Goal: Information Seeking & Learning: Compare options

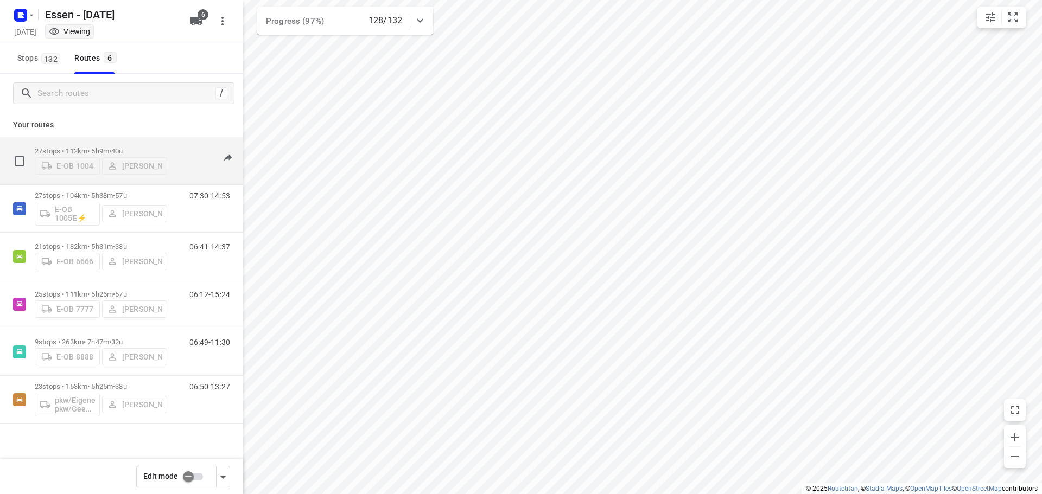
click at [86, 148] on p "27 stops • 112km • 5h9m • [DATE]" at bounding box center [101, 151] width 132 height 8
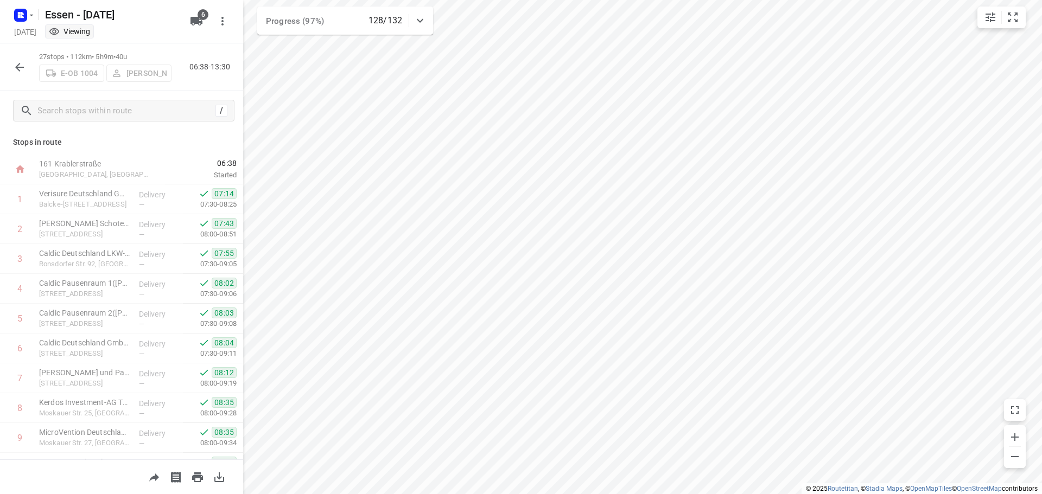
click at [18, 68] on icon "button" at bounding box center [19, 67] width 9 height 9
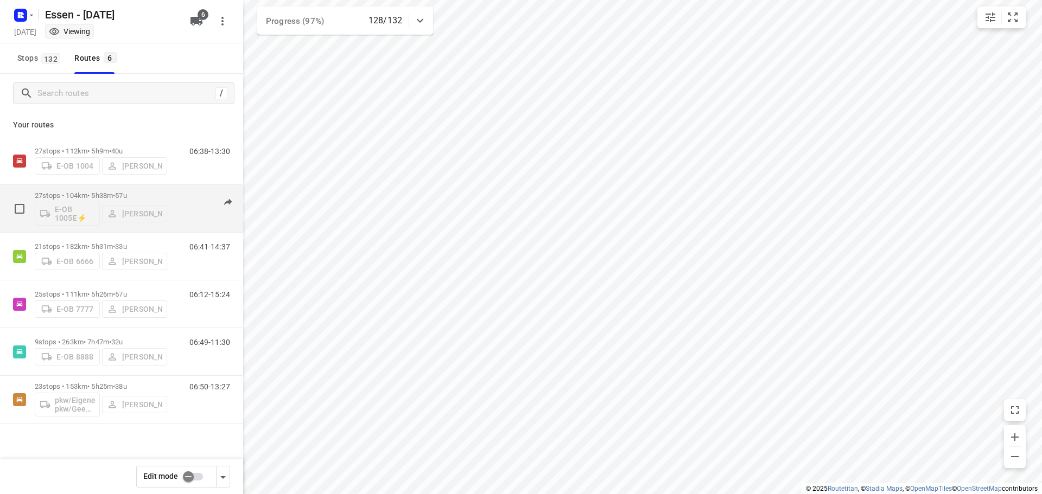
click at [101, 194] on p "27 stops • 104km • 5h38m • [DATE]" at bounding box center [101, 196] width 132 height 8
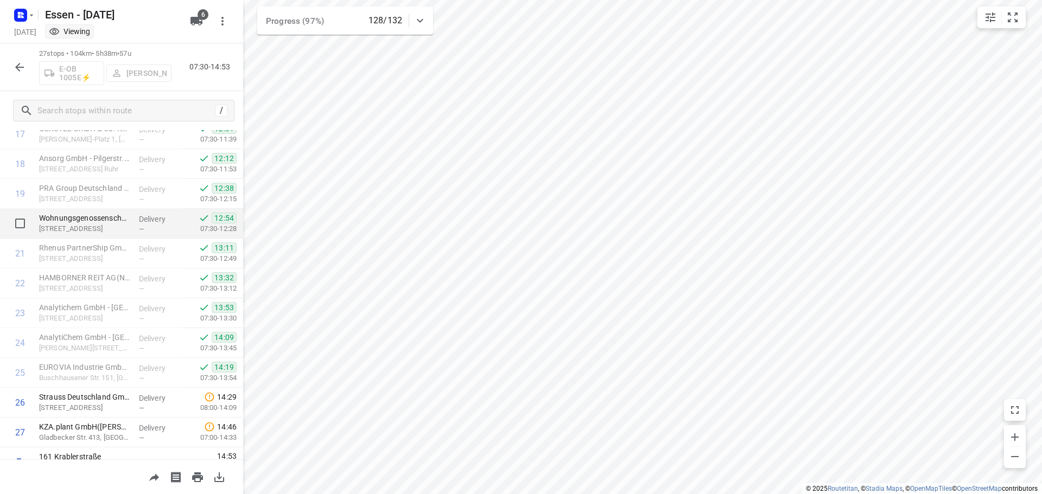
scroll to position [560, 0]
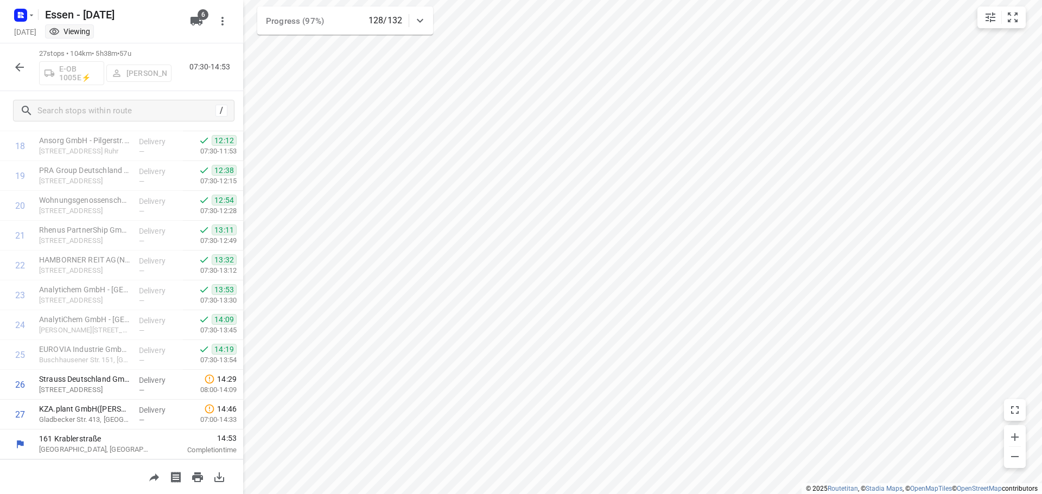
click at [17, 68] on icon "button" at bounding box center [19, 67] width 9 height 9
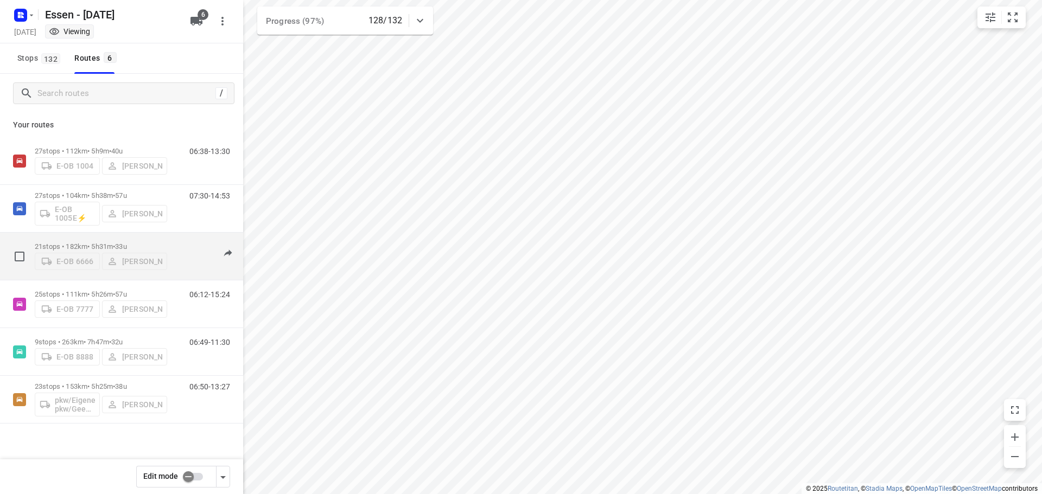
click at [90, 238] on div "21 stops • 182km • 5h31m • [DATE] E-OB 6666 [PERSON_NAME]" at bounding box center [101, 256] width 132 height 39
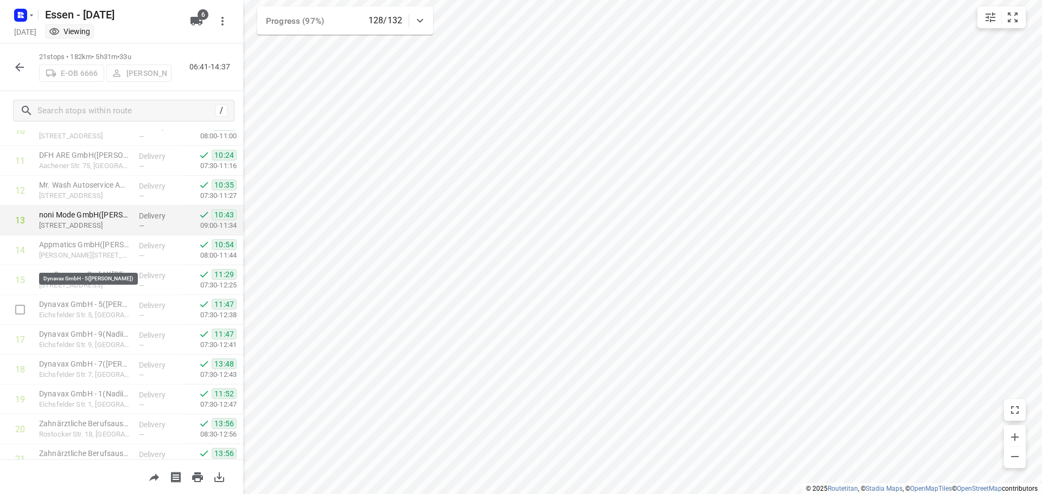
scroll to position [381, 0]
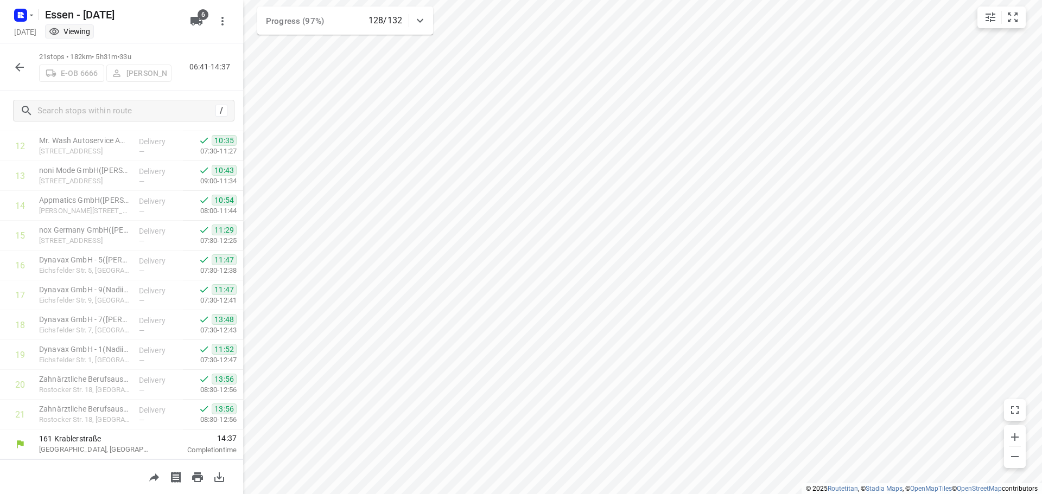
click at [16, 64] on icon "button" at bounding box center [19, 67] width 13 height 13
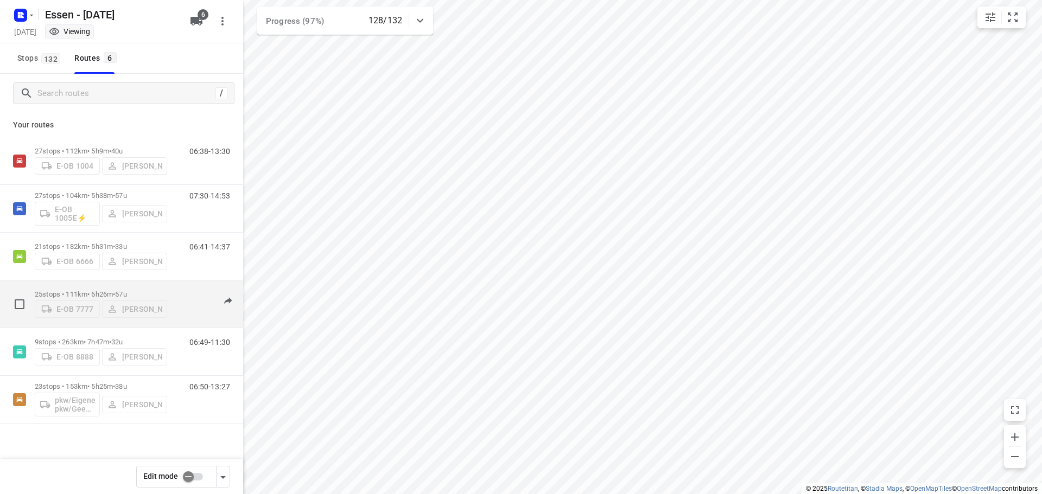
click at [87, 290] on p "25 stops • 111km • 5h26m • [DATE]" at bounding box center [101, 294] width 132 height 8
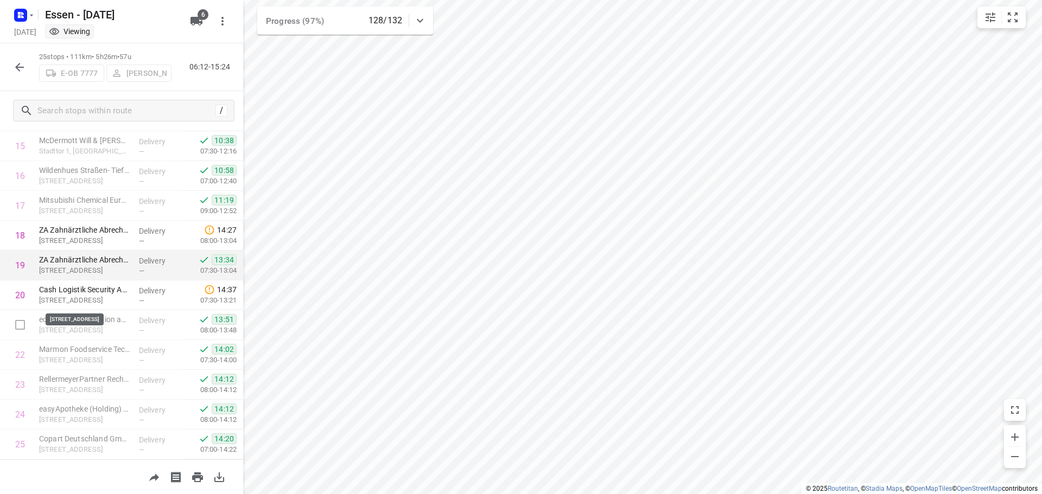
scroll to position [501, 0]
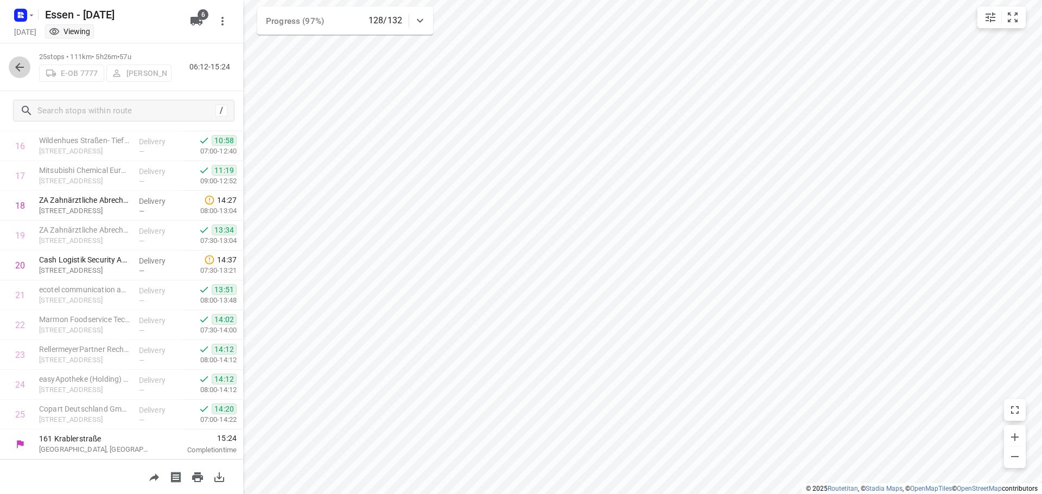
click at [18, 66] on icon "button" at bounding box center [19, 67] width 13 height 13
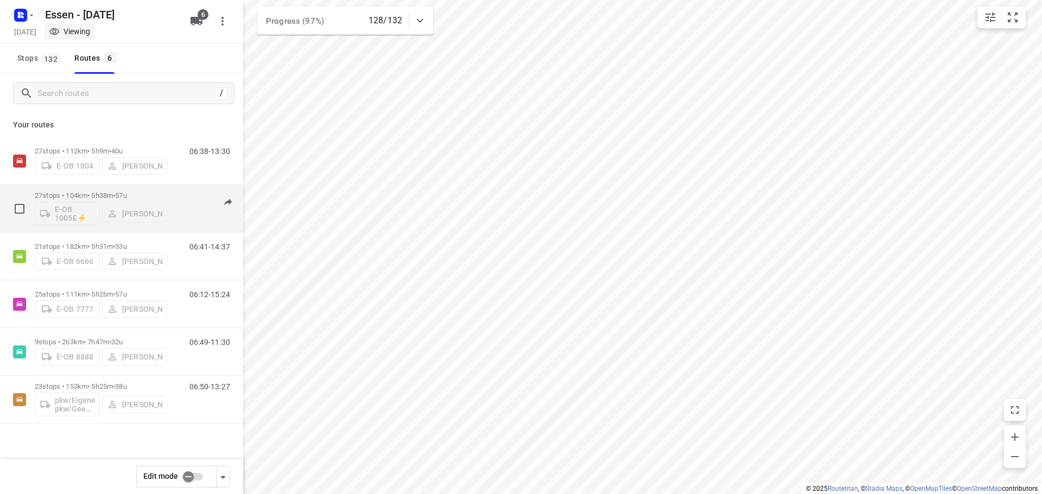
click at [101, 195] on p "27 stops • 104km • 5h38m • [DATE]" at bounding box center [101, 196] width 132 height 8
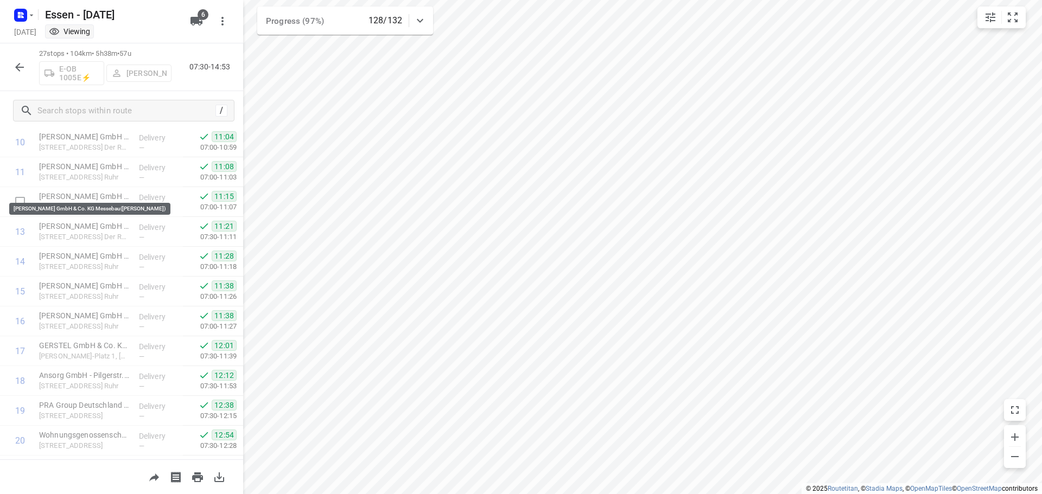
scroll to position [560, 0]
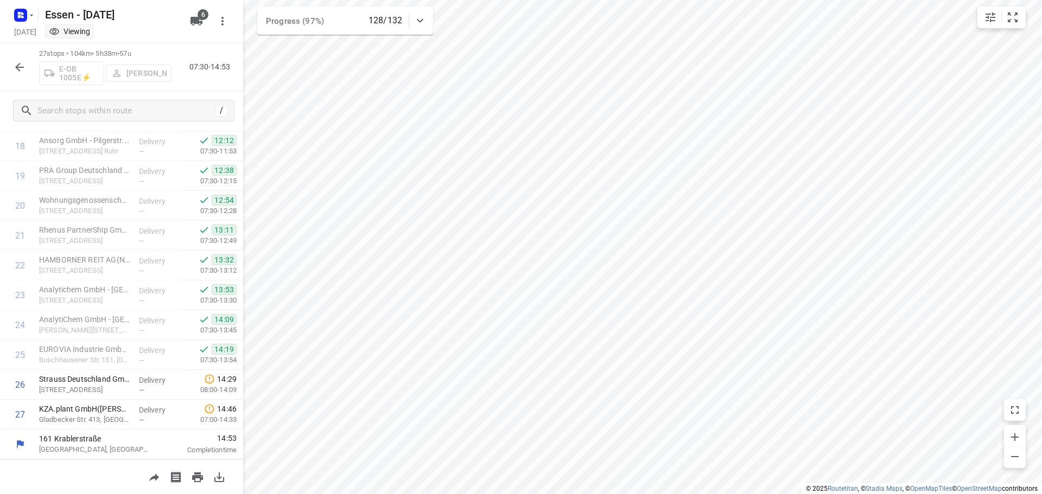
click at [16, 63] on icon "button" at bounding box center [19, 67] width 13 height 13
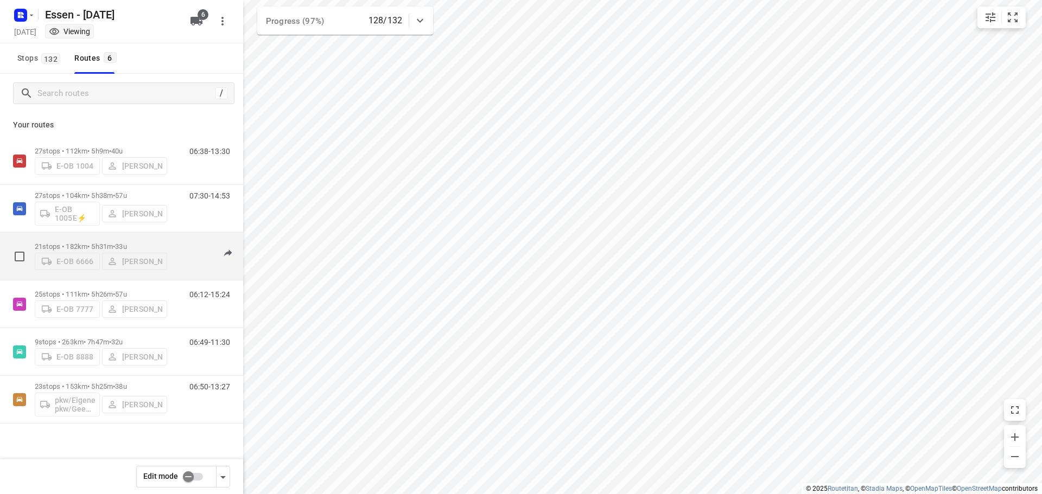
click at [89, 239] on div "21 stops • 182km • 5h31m • [DATE] E-OB 6666 [PERSON_NAME]" at bounding box center [101, 256] width 132 height 39
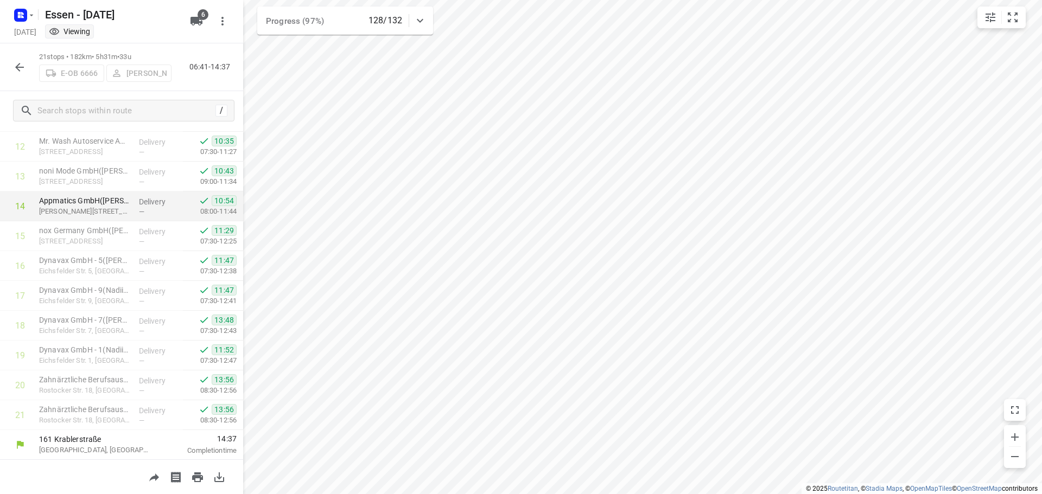
scroll to position [381, 0]
click at [18, 67] on icon "button" at bounding box center [19, 67] width 9 height 9
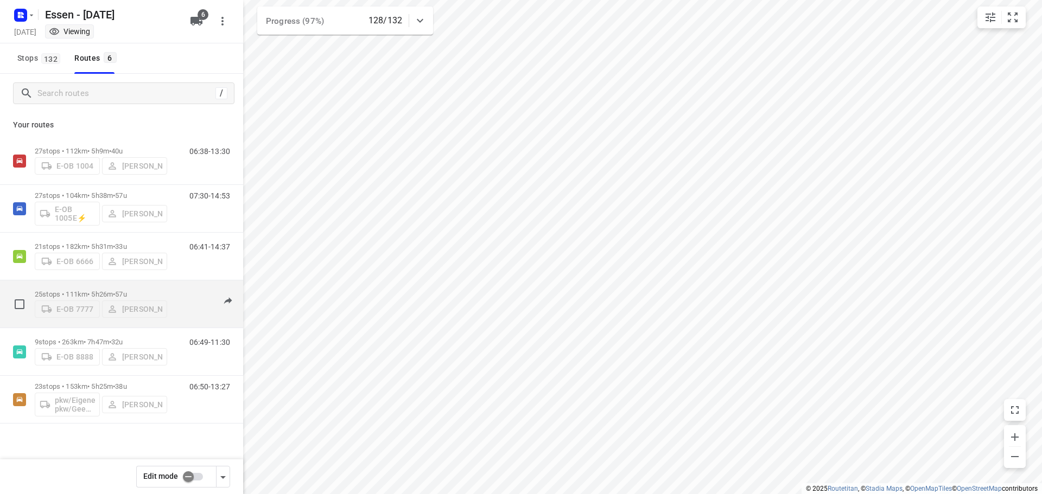
click at [69, 286] on div "25 stops • 111km • 5h26m • [DATE] E-OB 7777 [PERSON_NAME]" at bounding box center [101, 304] width 132 height 39
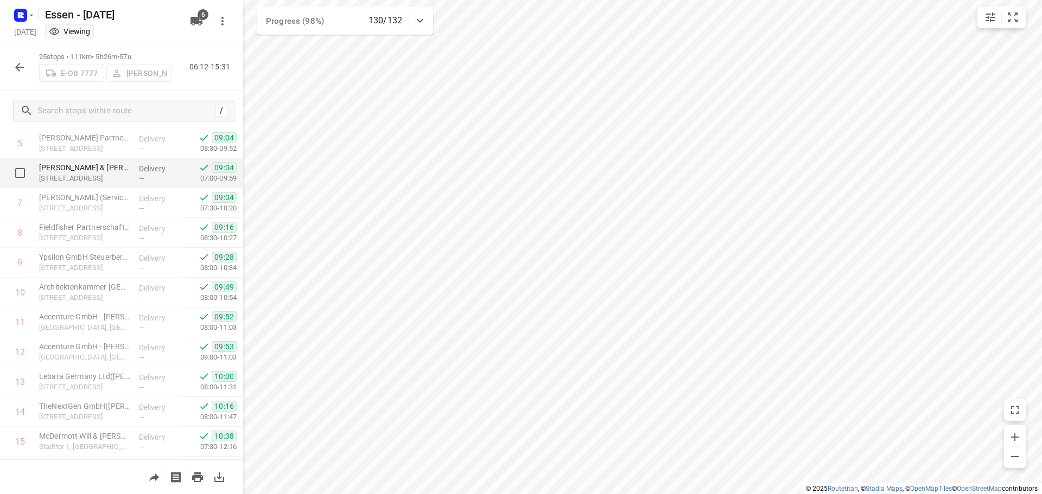
scroll to position [121, 0]
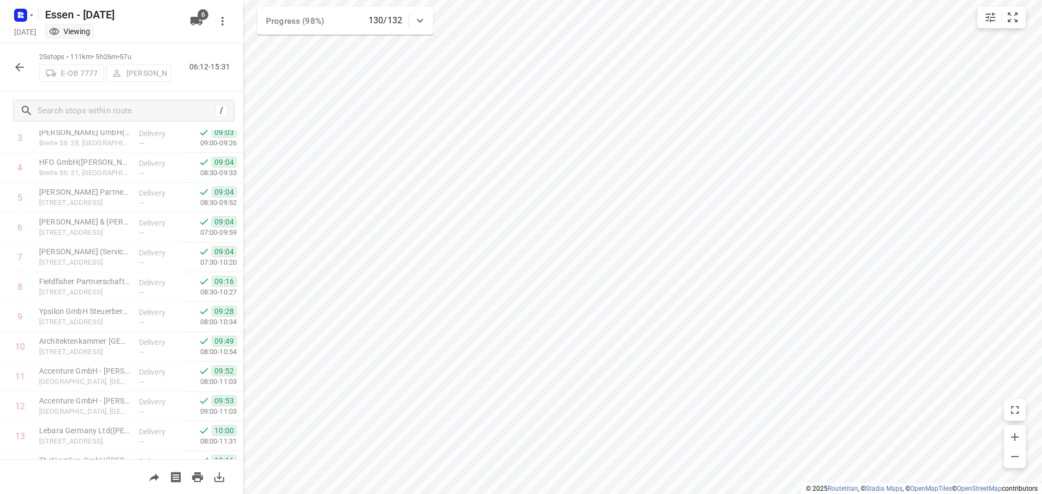
click at [16, 66] on icon "button" at bounding box center [19, 67] width 13 height 13
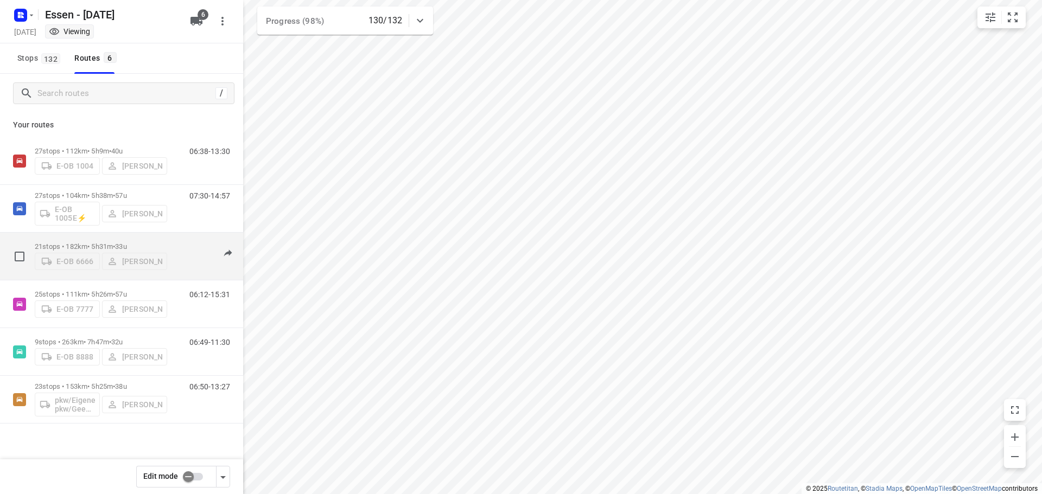
click at [94, 243] on p "21 stops • 182km • 5h31m • [DATE]" at bounding box center [101, 247] width 132 height 8
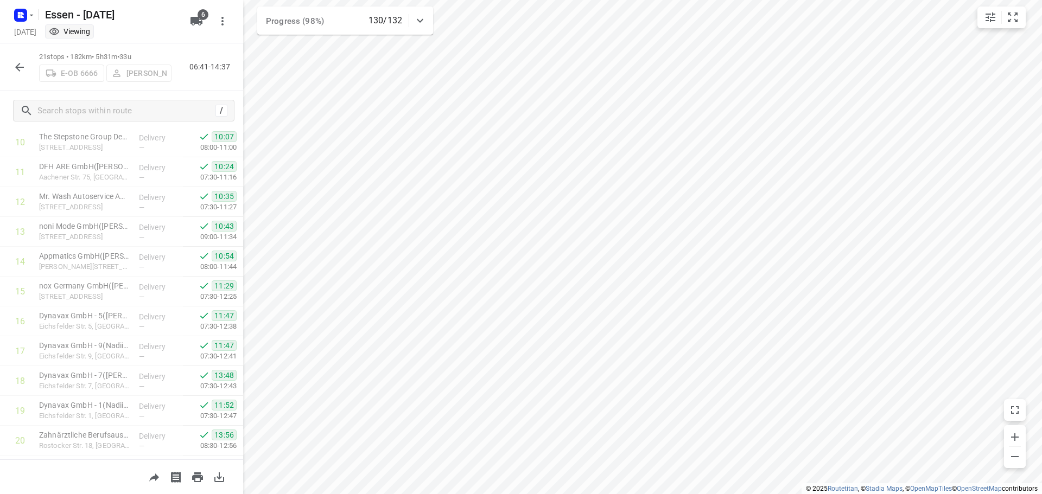
scroll to position [381, 0]
click at [17, 66] on icon "button" at bounding box center [19, 67] width 9 height 9
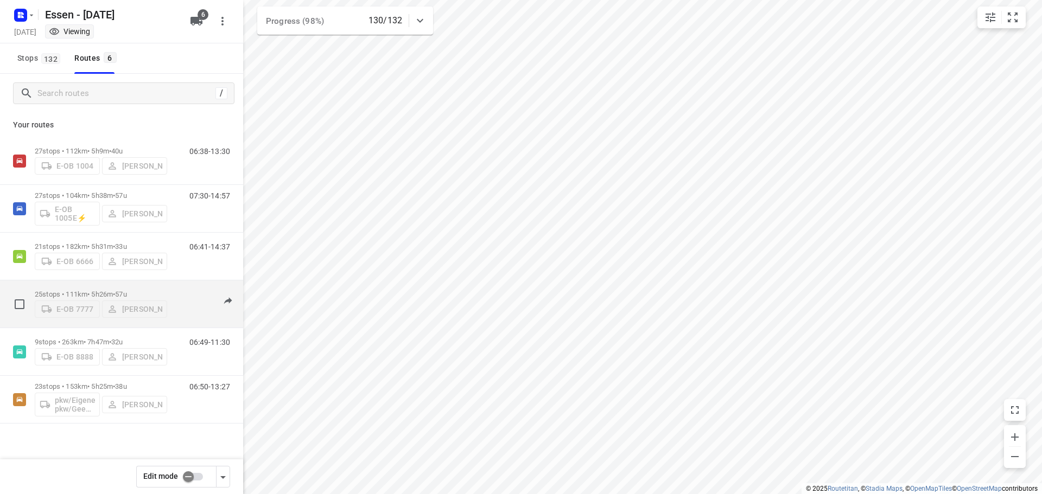
click at [90, 290] on p "25 stops • 111km • 5h26m • [DATE]" at bounding box center [101, 294] width 132 height 8
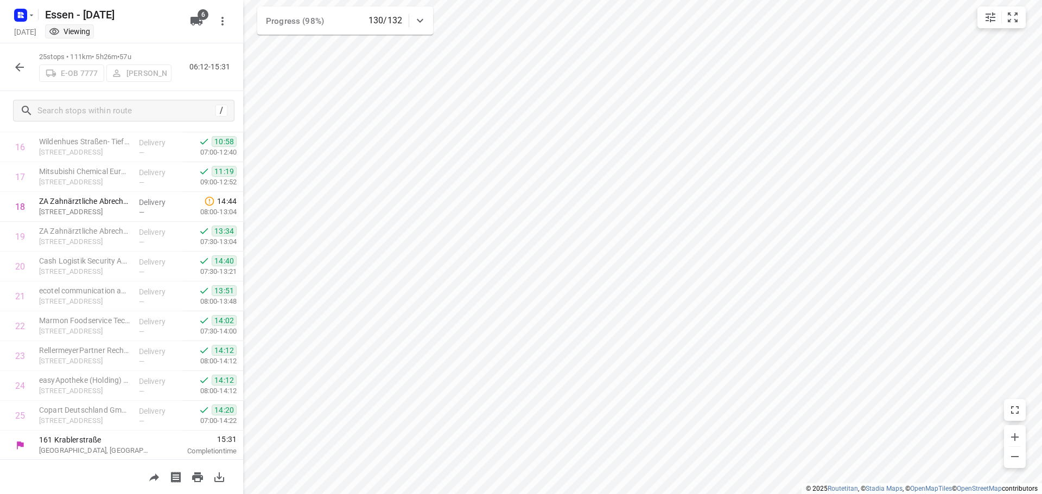
scroll to position [501, 0]
